Goal: Navigation & Orientation: Find specific page/section

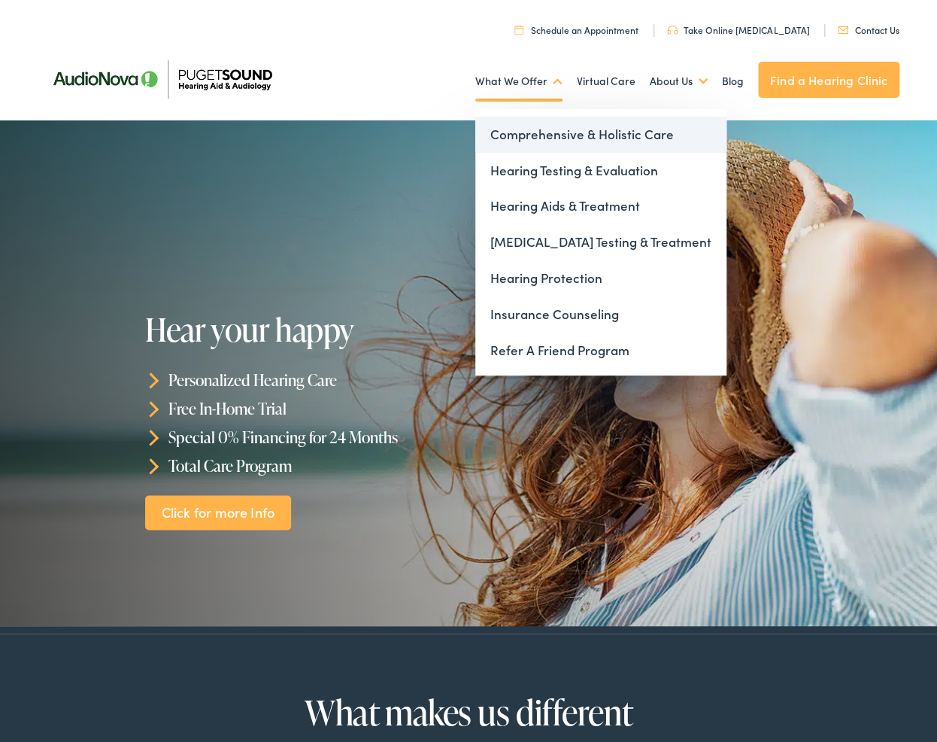
click at [546, 132] on link "Comprehensive & Holistic Care" at bounding box center [600, 135] width 251 height 36
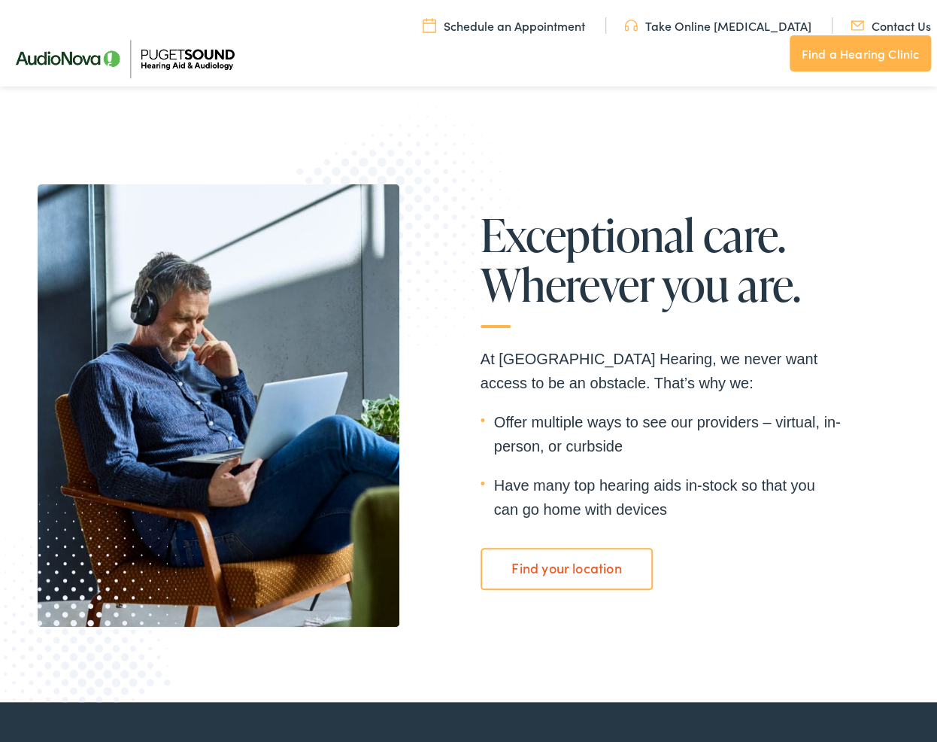
scroll to position [2552, 0]
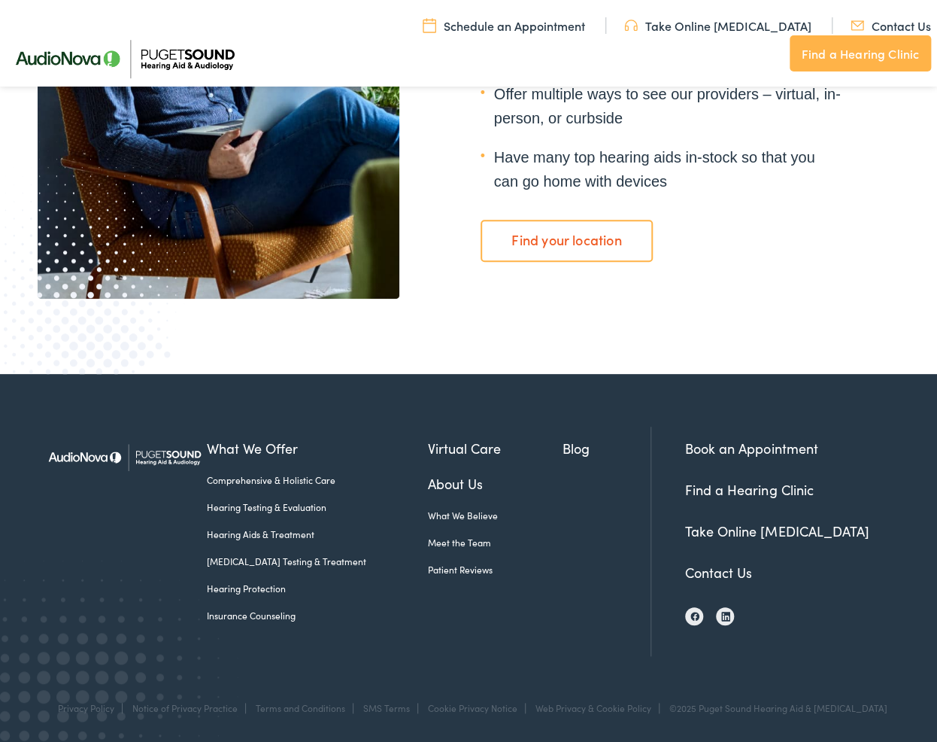
click at [511, 536] on link "Meet the Team" at bounding box center [495, 543] width 135 height 14
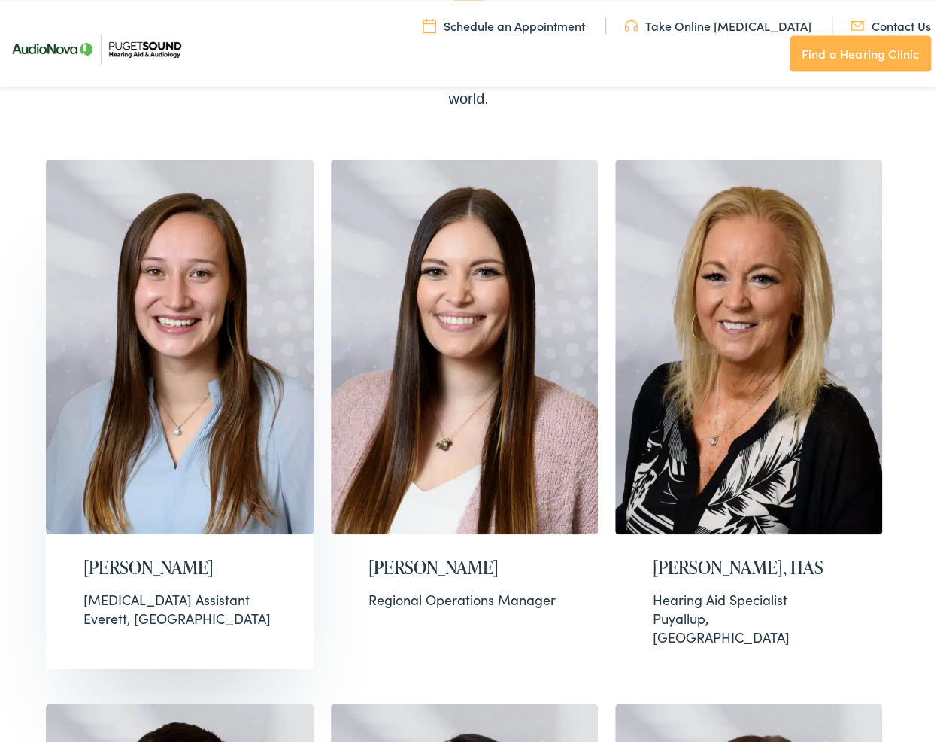
scroll to position [317, 0]
